Goal: Find specific page/section: Find specific page/section

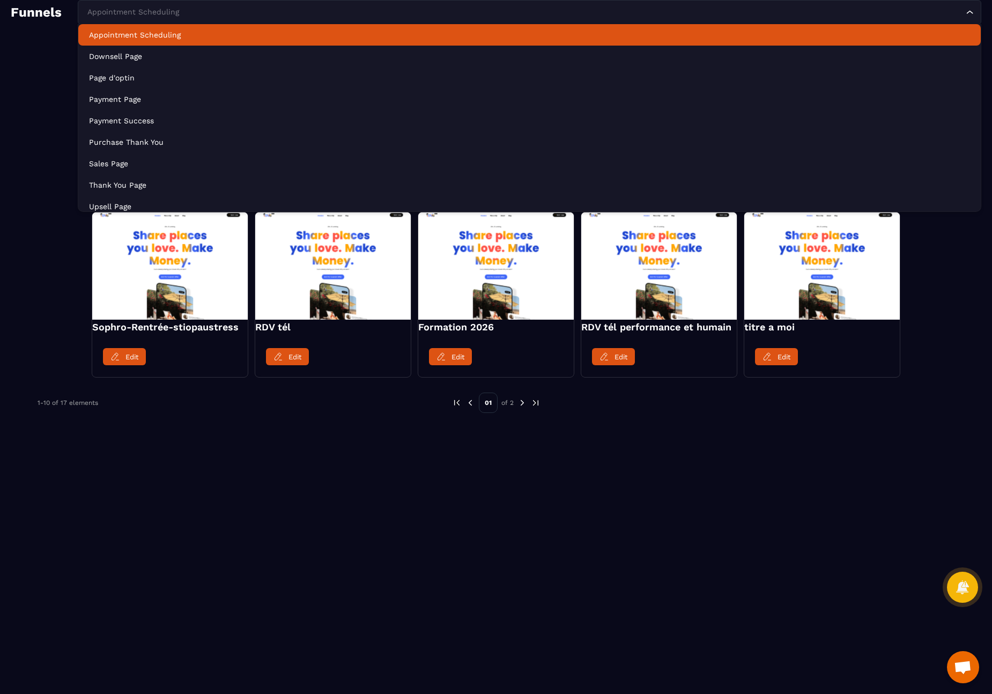
click at [450, 19] on div "Appointment Scheduling Loading..." at bounding box center [529, 12] width 903 height 25
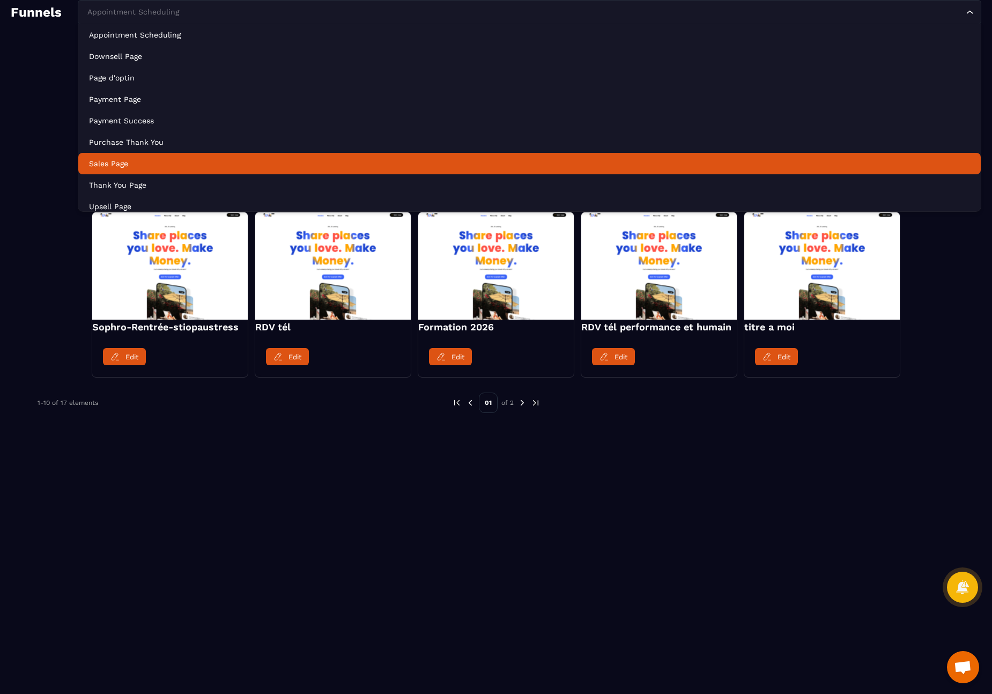
scroll to position [5, 0]
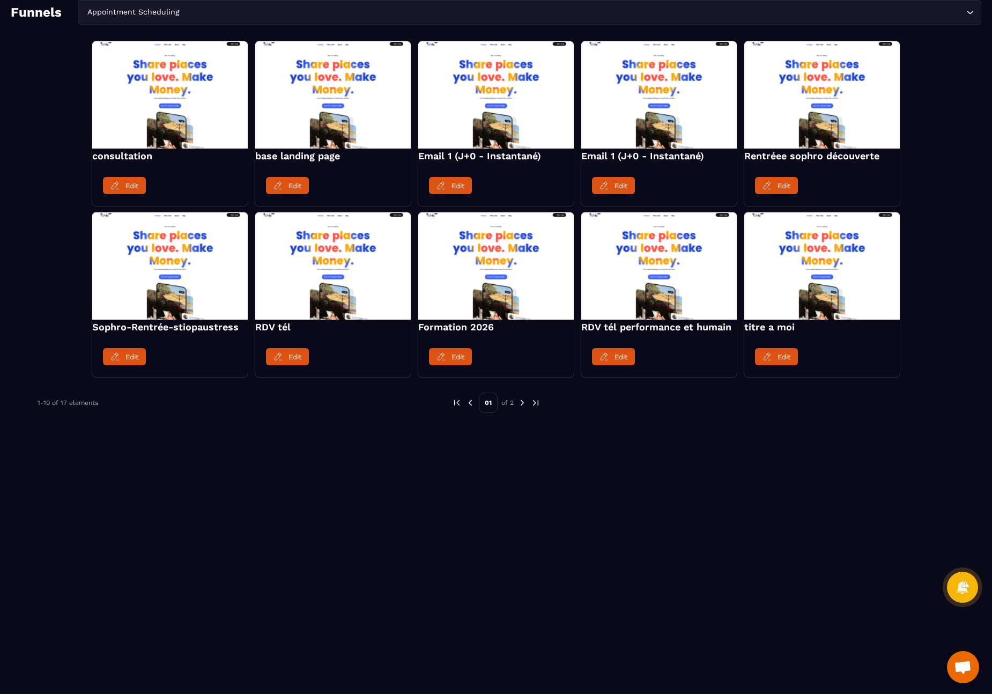
click at [443, 563] on div "Funnels Appointment Scheduling Loading... Appointment Scheduling Downsell Page …" at bounding box center [496, 321] width 992 height 643
click at [412, 13] on input "Search for option" at bounding box center [572, 12] width 782 height 12
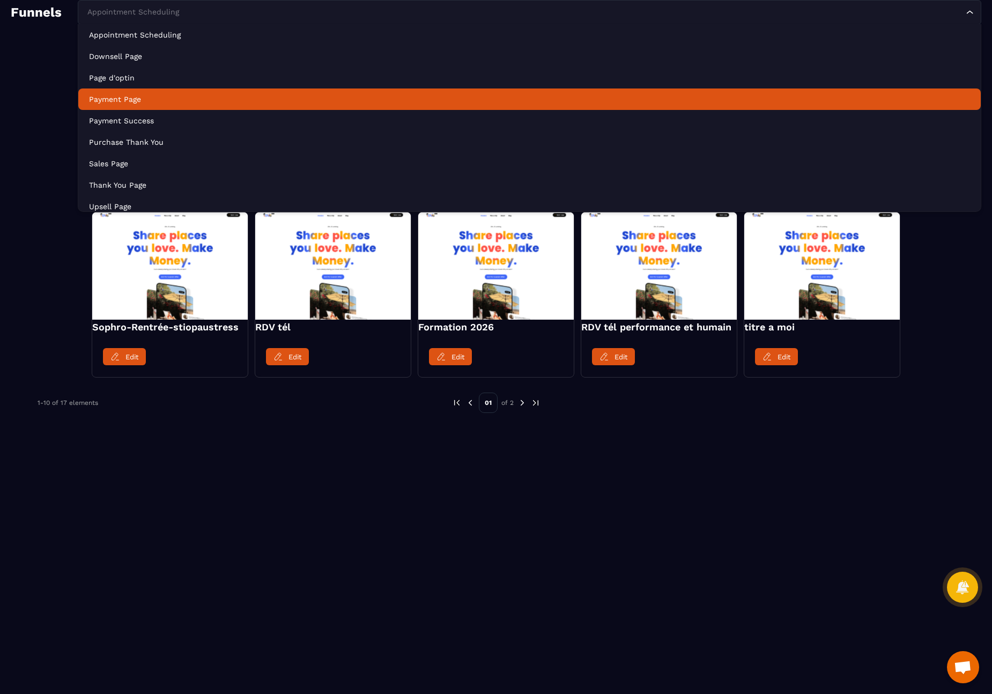
scroll to position [70, 0]
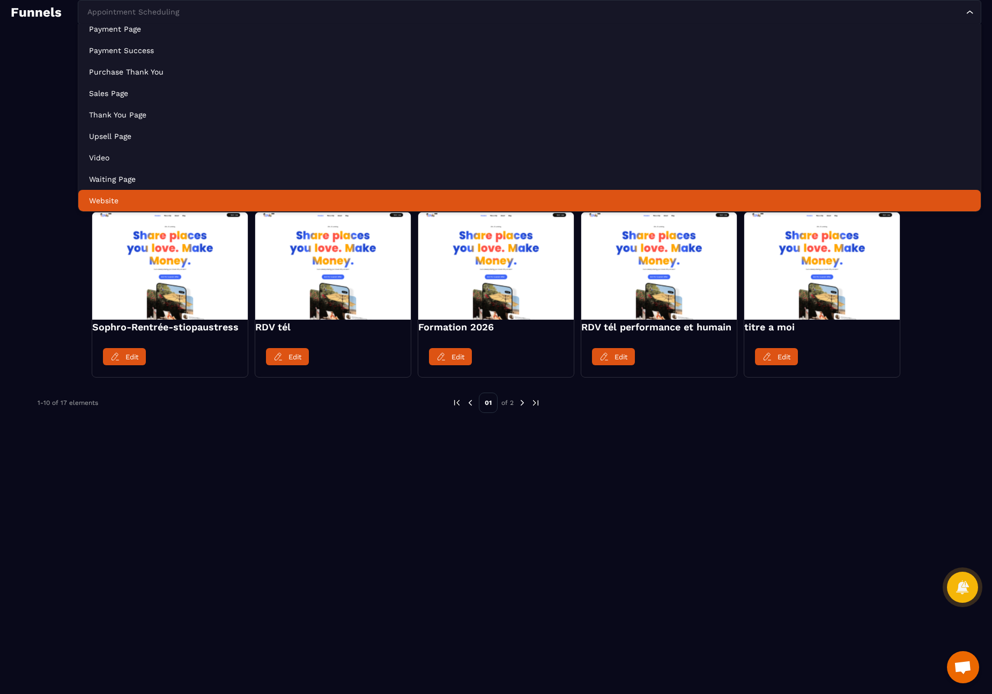
drag, startPoint x: 326, startPoint y: 475, endPoint x: 238, endPoint y: 351, distance: 152.3
click at [323, 474] on div "Funnels Appointment Scheduling Loading... Appointment Scheduling Downsell Page …" at bounding box center [496, 321] width 992 height 643
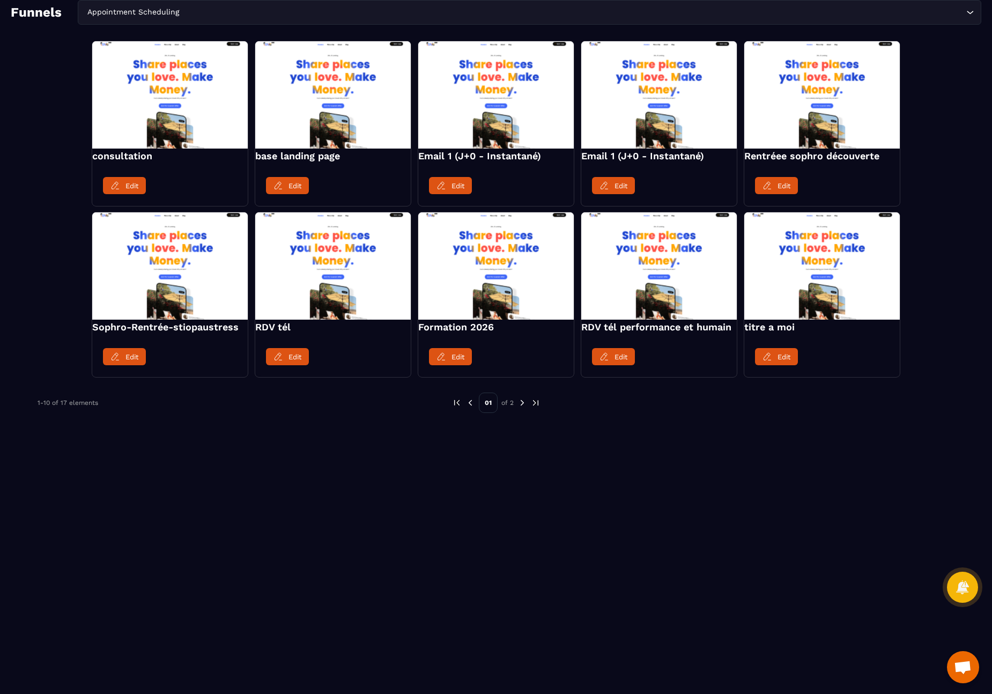
click at [124, 190] on link "Edit" at bounding box center [124, 185] width 43 height 17
